Goal: Check status: Check status

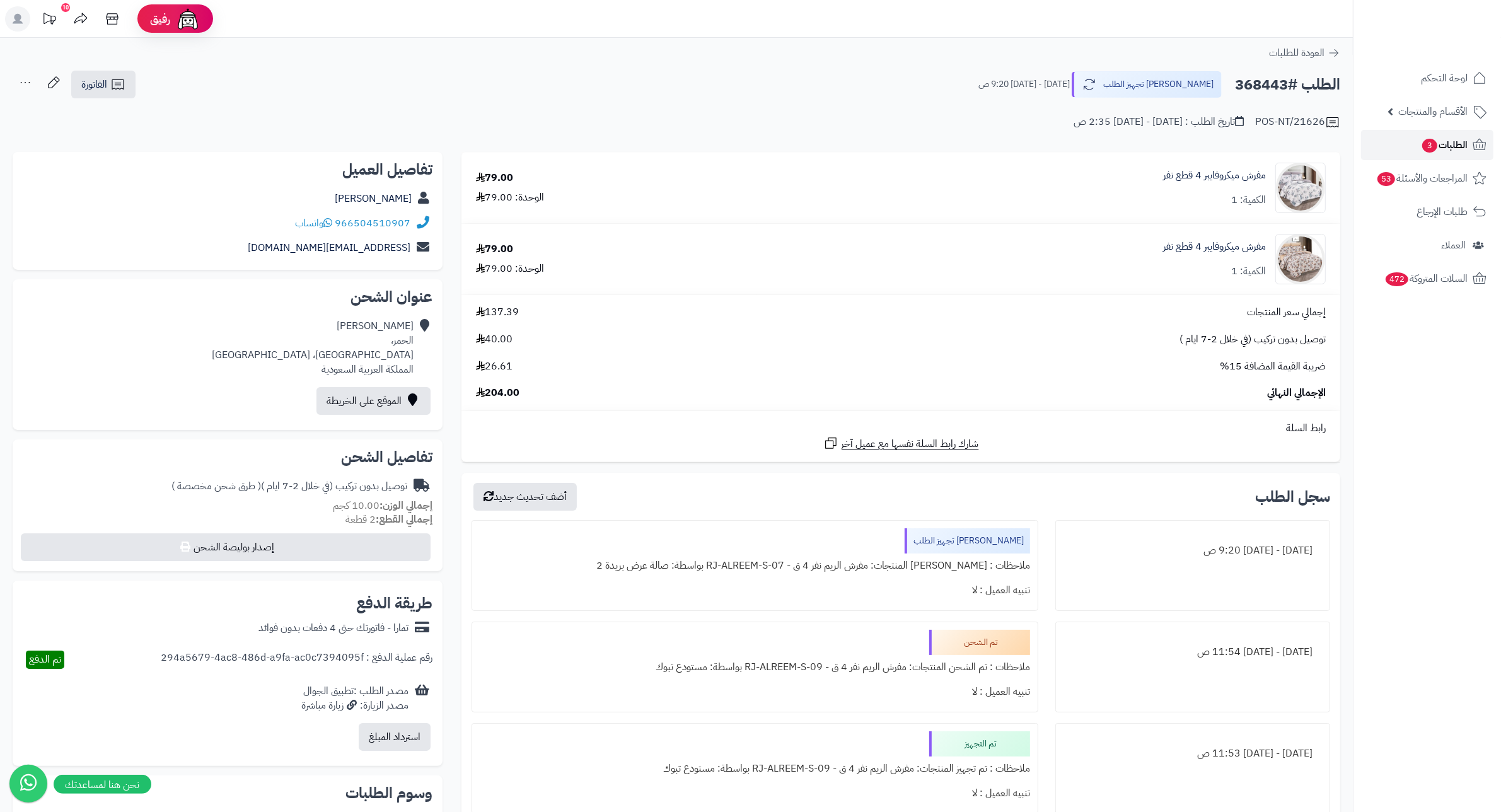
click at [1421, 147] on span "الطلبات 3" at bounding box center [1444, 145] width 47 height 18
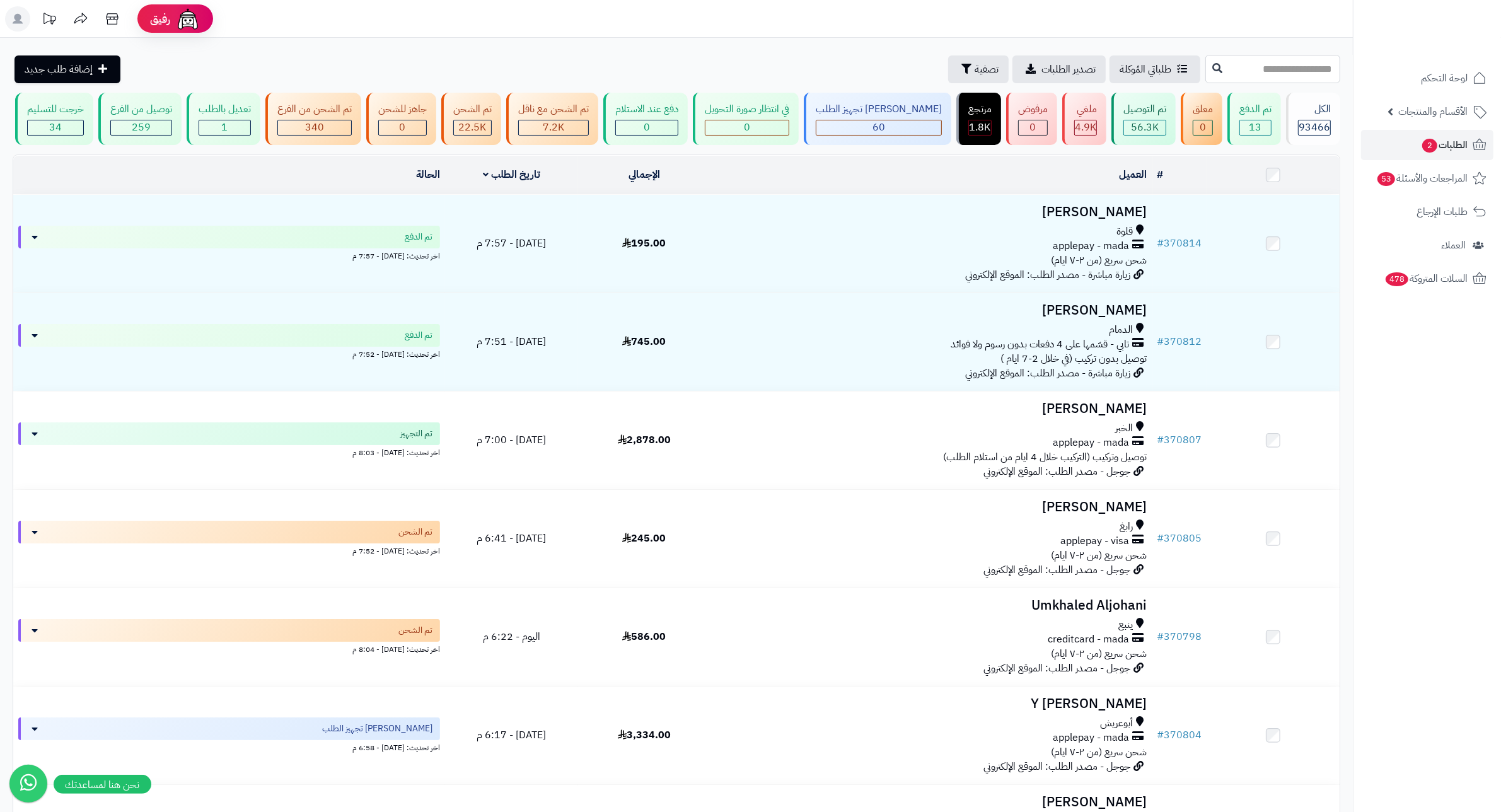
click at [1300, 70] on input "text" at bounding box center [1272, 68] width 135 height 28
type input "******"
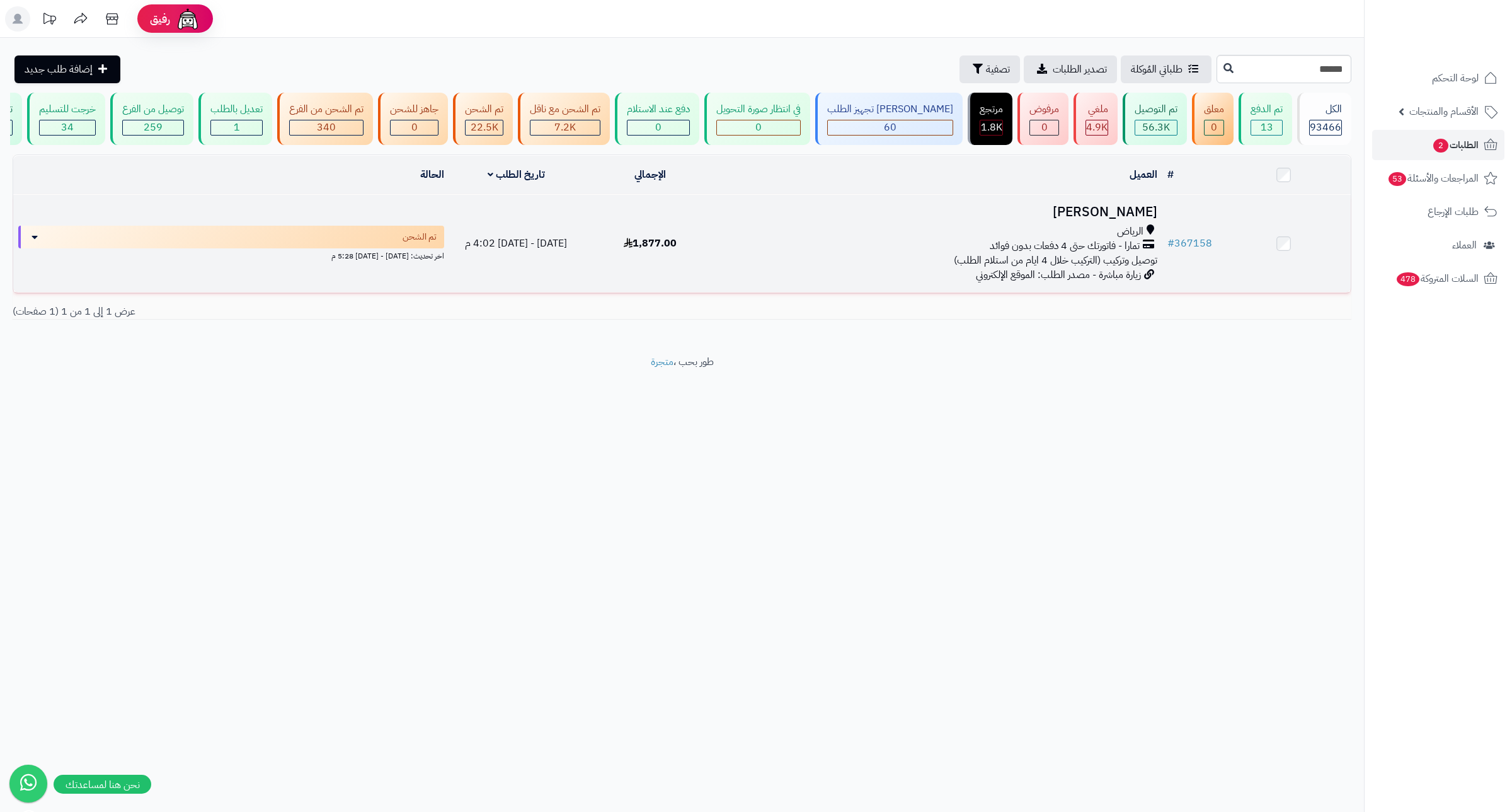
click at [1091, 220] on h3 "[PERSON_NAME]" at bounding box center [940, 211] width 436 height 14
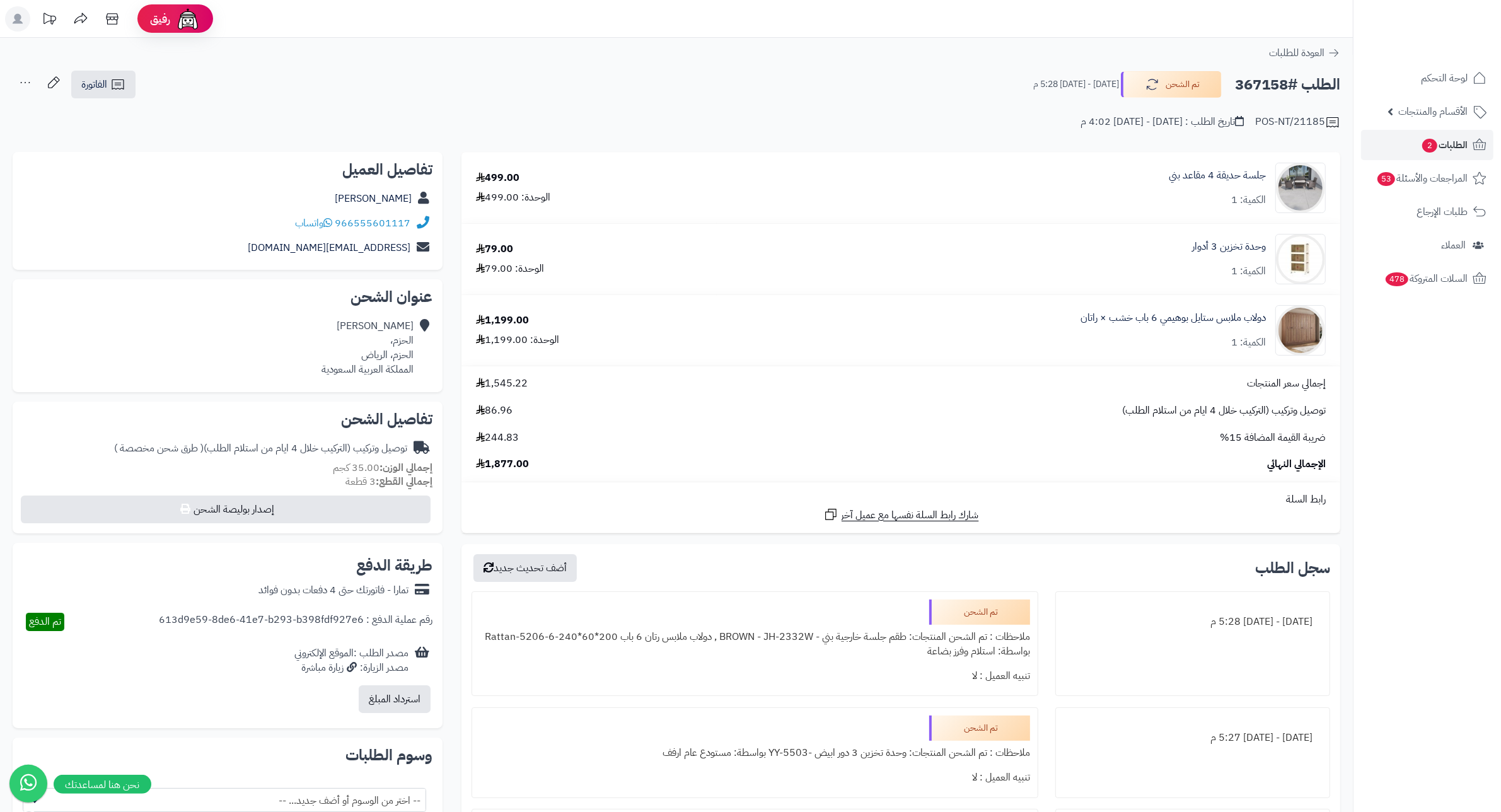
drag, startPoint x: 1146, startPoint y: 124, endPoint x: 1034, endPoint y: 128, distance: 112.1
click at [1035, 125] on div "POS-NT/21185 تاريخ الطلب : السبت - ٢ أغسطس ٢٠٢٥ - 4:02 م" at bounding box center [676, 115] width 1328 height 30
click at [1041, 150] on div "**********" at bounding box center [676, 733] width 1353 height 1391
drag, startPoint x: 1149, startPoint y: 122, endPoint x: 1007, endPoint y: 129, distance: 142.2
click at [1007, 129] on div "POS-NT/21185 تاريخ الطلب : السبت - ٢ أغسطس ٢٠٢٥ - 4:02 م" at bounding box center [676, 115] width 1328 height 30
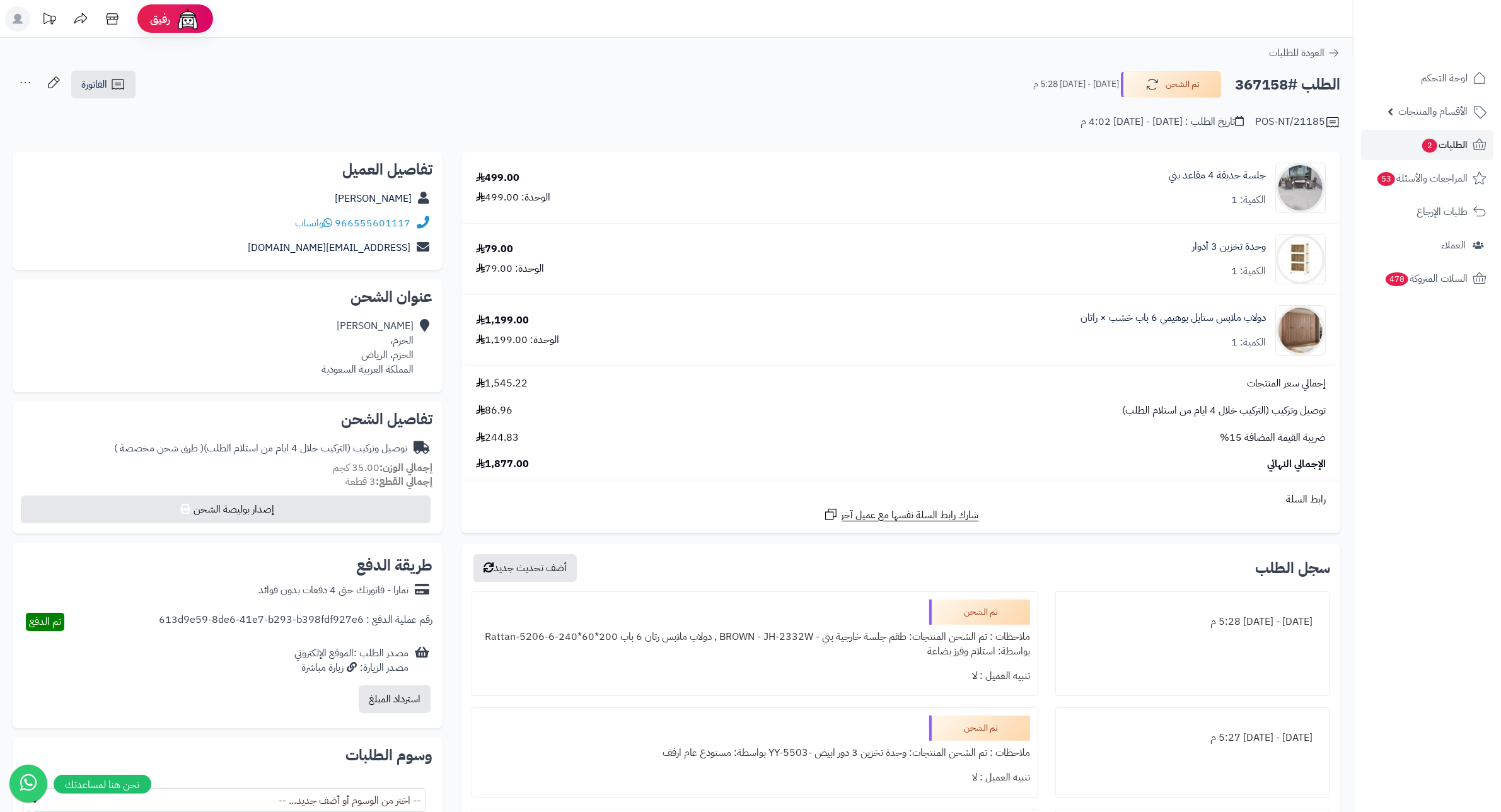
click at [1025, 207] on div "جلسة حديقة 4 مقاعد بني الكمية: 1" at bounding box center [1029, 188] width 613 height 51
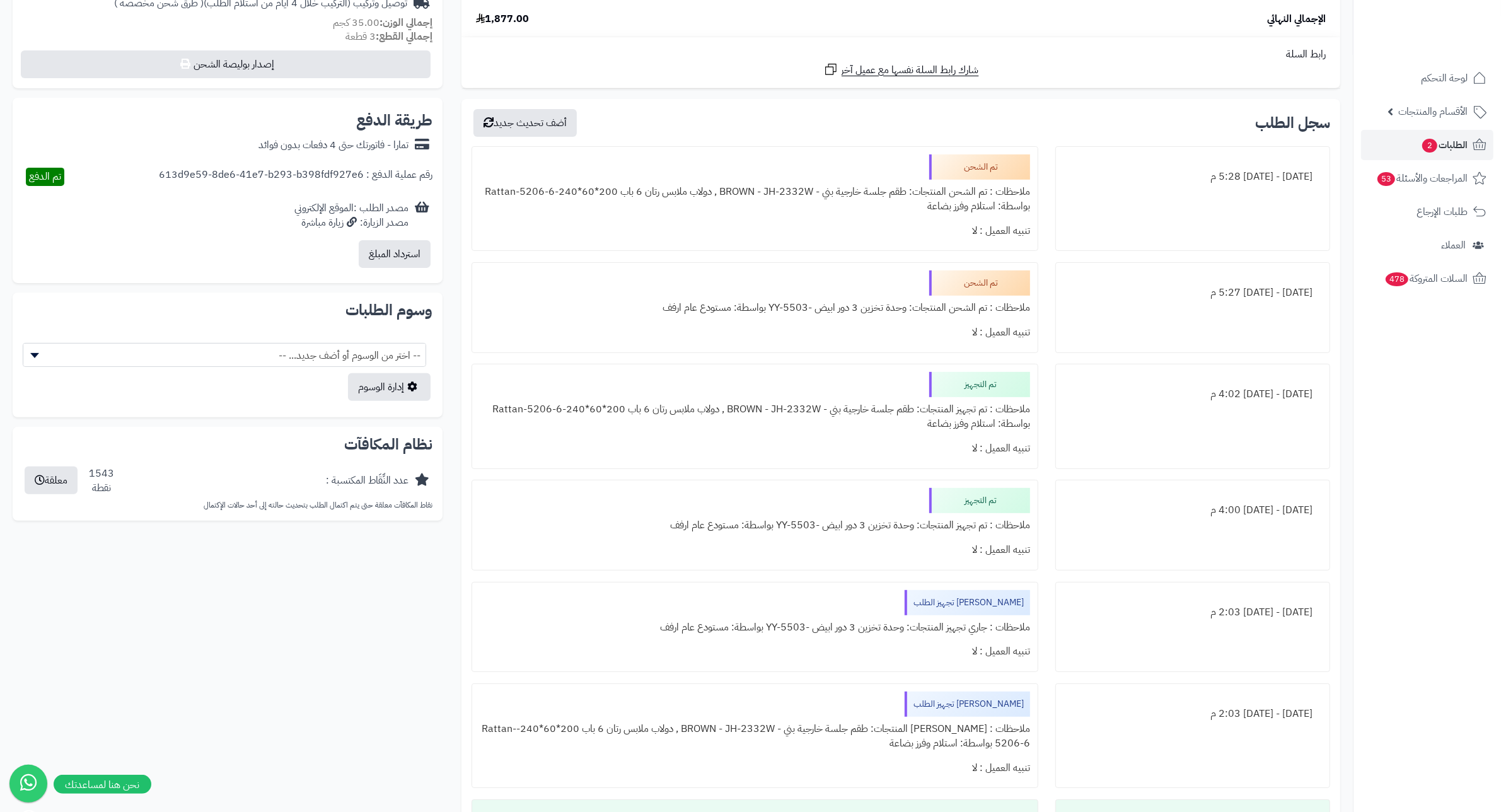
scroll to position [473, 0]
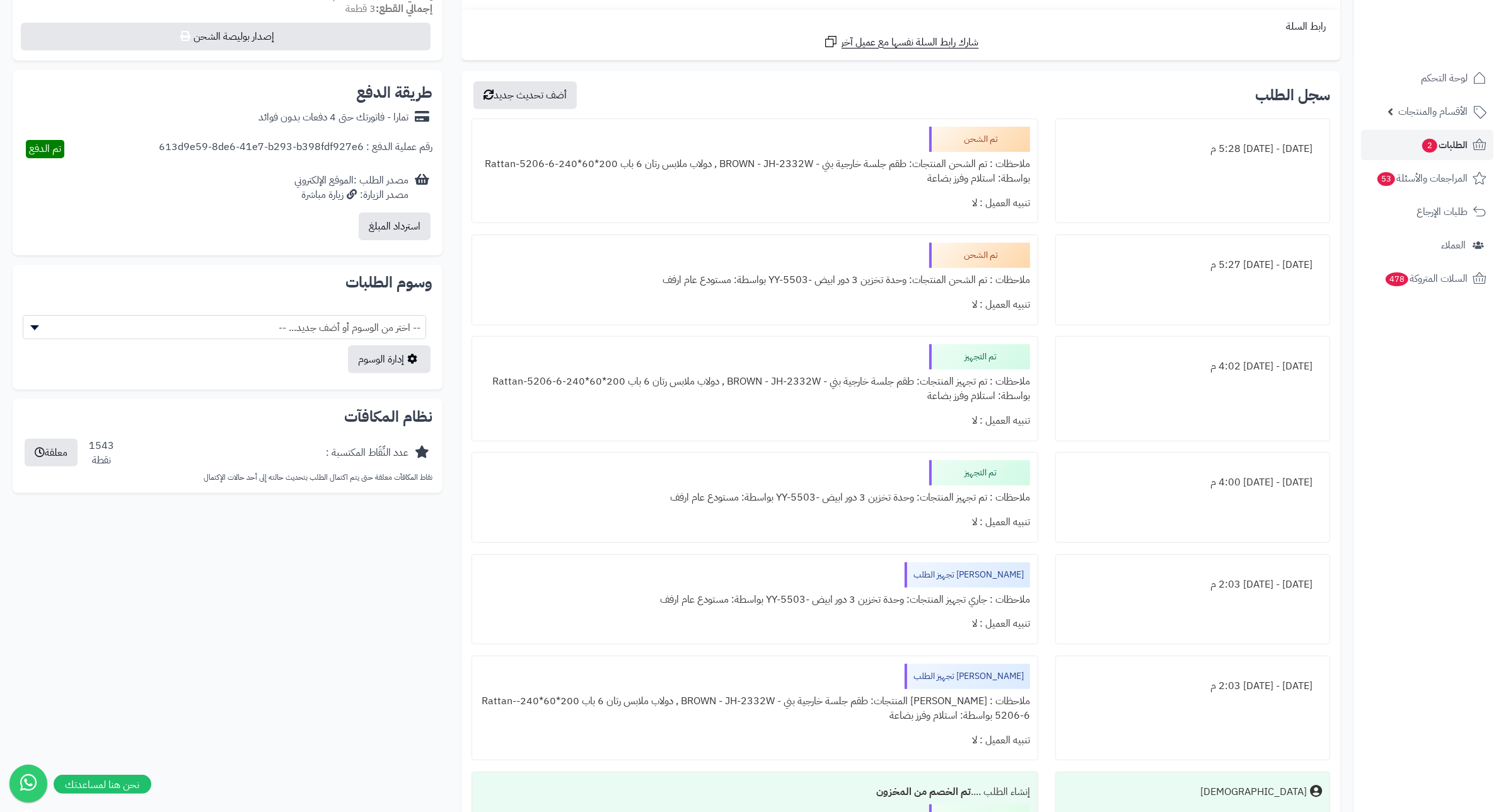
drag, startPoint x: 909, startPoint y: 382, endPoint x: 747, endPoint y: 404, distance: 163.5
click at [749, 404] on div "ملاحظات : تم تجهيز المنتجات: طقم جلسة خارجية بني - BROWN - JH-2332W , دولاب ملا…" at bounding box center [755, 389] width 550 height 39
click at [780, 413] on div "تنبيه العميل : لا" at bounding box center [755, 421] width 550 height 25
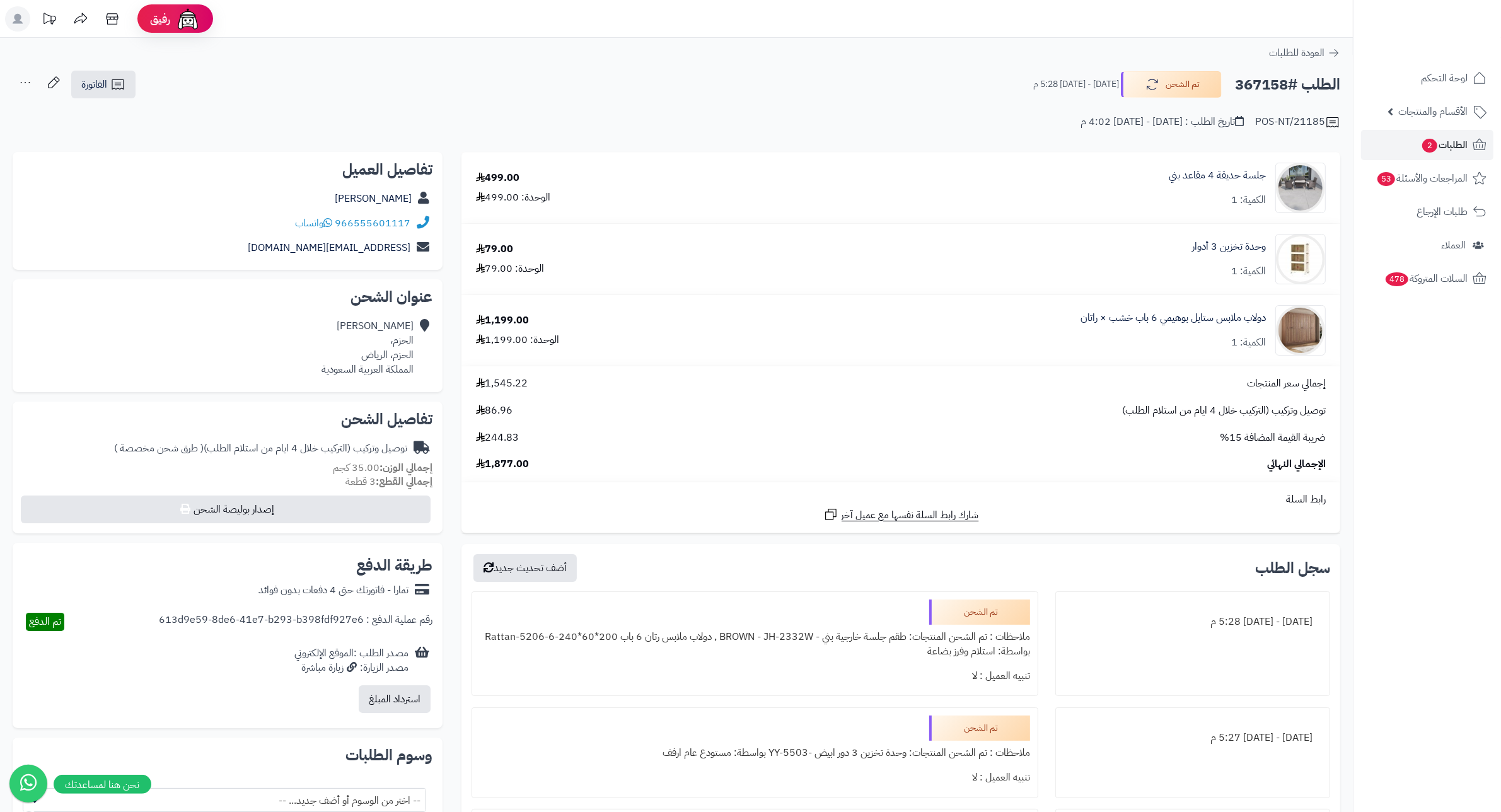
scroll to position [79, 0]
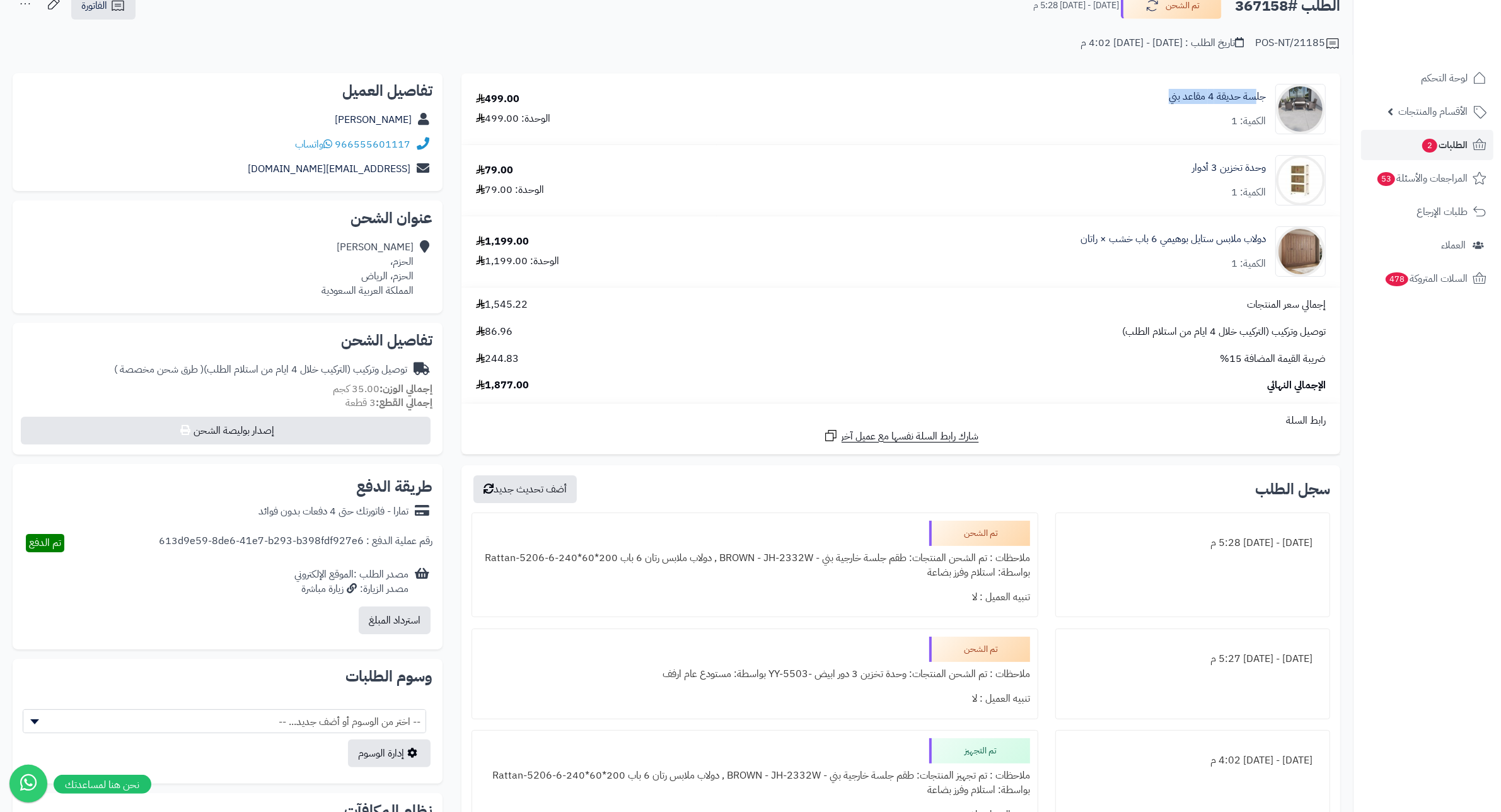
drag, startPoint x: 1257, startPoint y: 87, endPoint x: 1114, endPoint y: 114, distance: 145.5
click at [1125, 108] on div "جلسة حديقة 4 مقاعد بني الكمية: 1" at bounding box center [1029, 109] width 613 height 51
click at [1094, 134] on td "جلسة حديقة 4 مقاعد بني الكمية: 1" at bounding box center [1028, 109] width 624 height 70
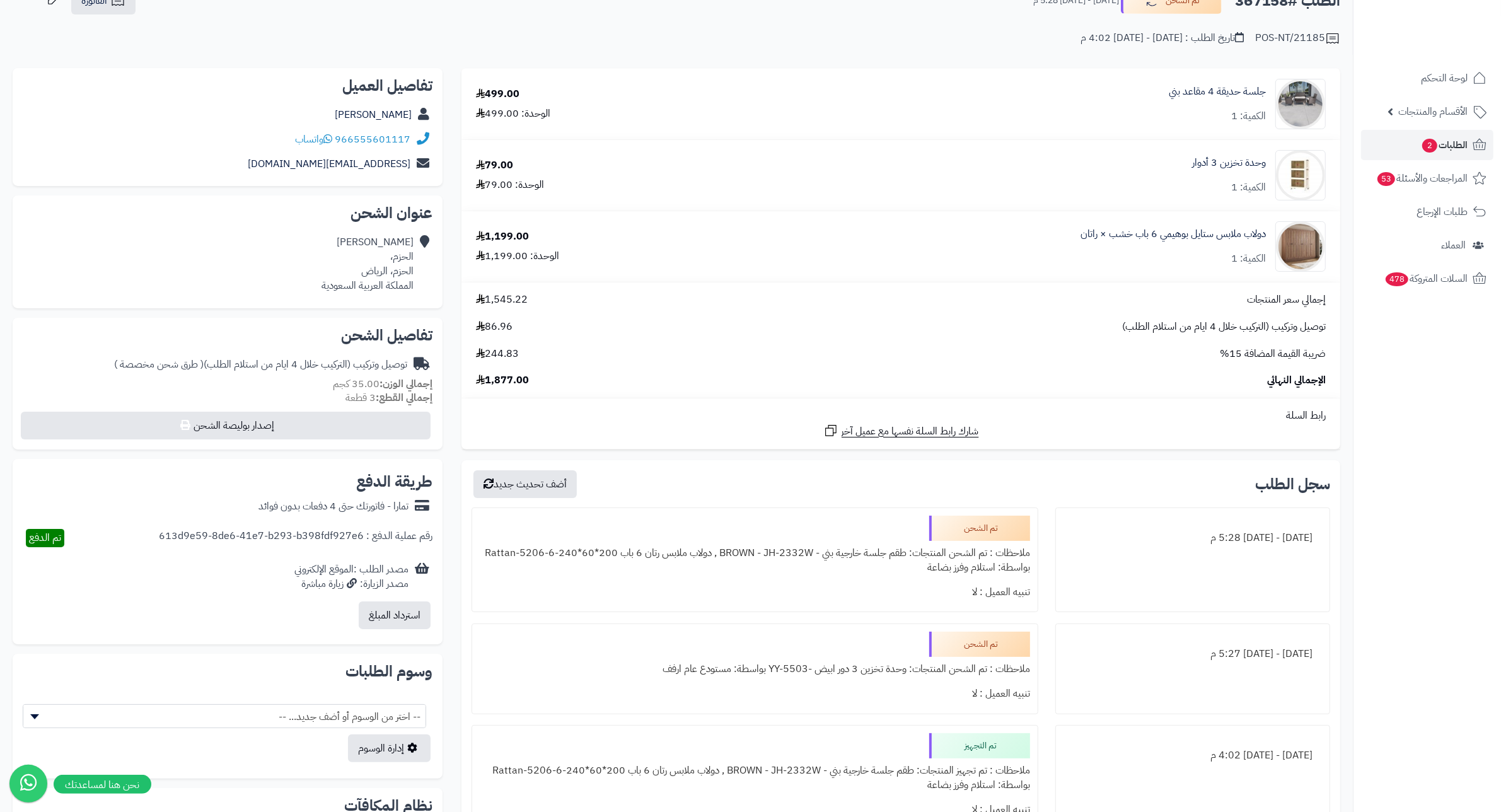
scroll to position [0, 0]
